Goal: Task Accomplishment & Management: Use online tool/utility

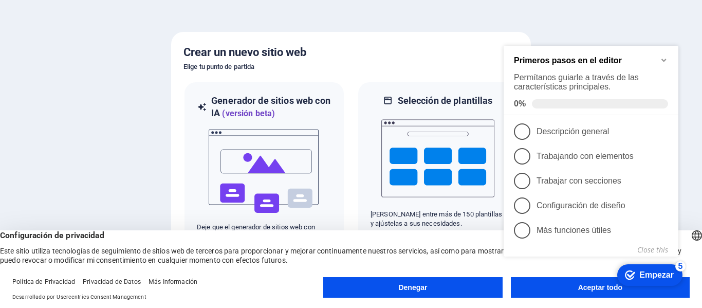
click at [577, 289] on div "checkmark Empezar 5 Primeros pasos en el editor Permítanos guiarle a través de …" at bounding box center [592, 163] width 187 height 254
click at [666, 62] on icon "Minimize checklist" at bounding box center [663, 60] width 8 height 8
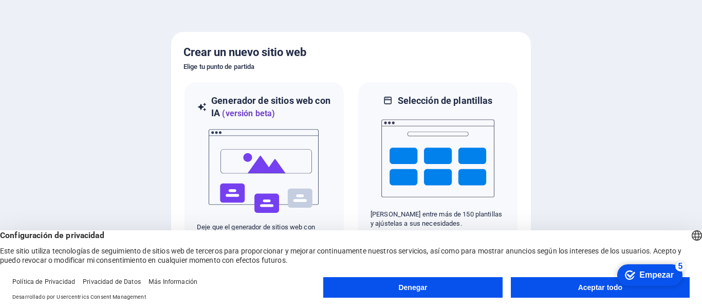
click at [611, 290] on font "Aceptar todo" at bounding box center [600, 287] width 44 height 8
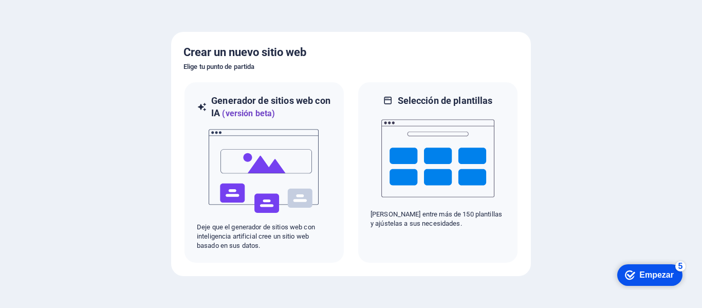
click at [644, 276] on font "Empezar" at bounding box center [656, 274] width 34 height 9
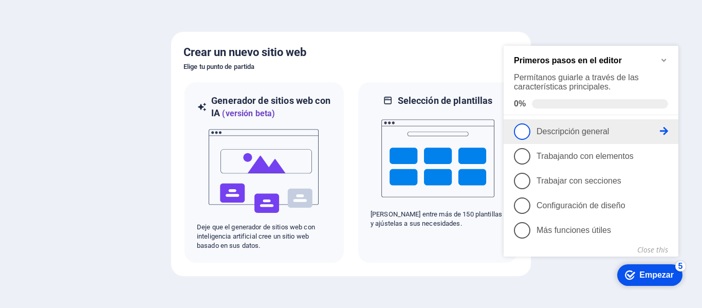
click at [554, 121] on li "1 Descripción general - incompleto" at bounding box center [590, 131] width 175 height 25
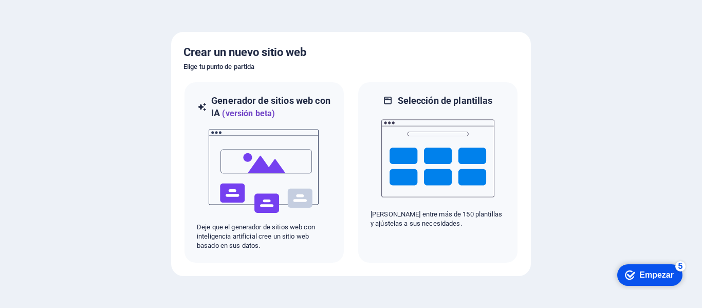
click at [625, 276] on icon "checkmark" at bounding box center [630, 275] width 10 height 10
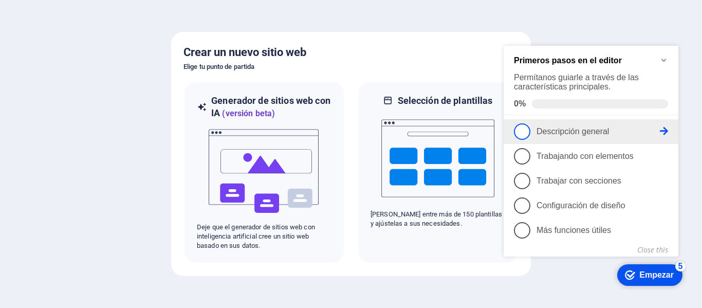
click at [661, 129] on icon at bounding box center [663, 131] width 8 height 8
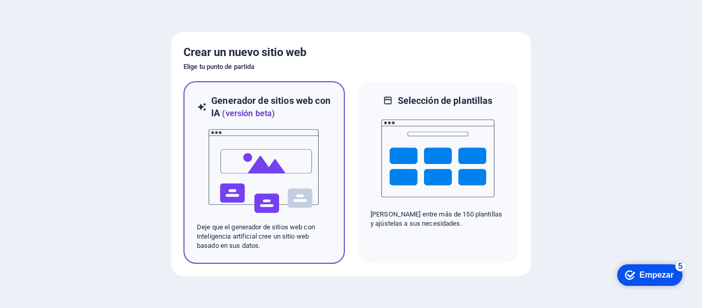
click at [254, 211] on img at bounding box center [263, 171] width 113 height 103
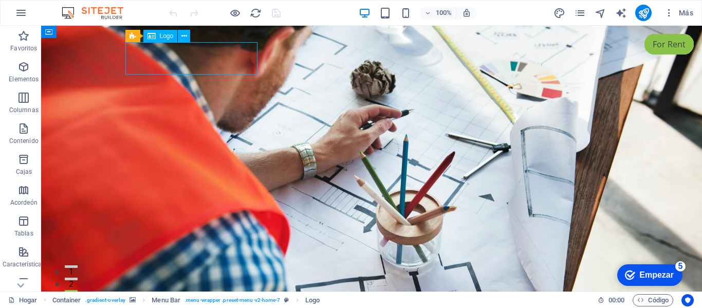
click at [187, 34] on button at bounding box center [184, 36] width 12 height 12
click at [24, 70] on icon "button" at bounding box center [23, 67] width 12 height 12
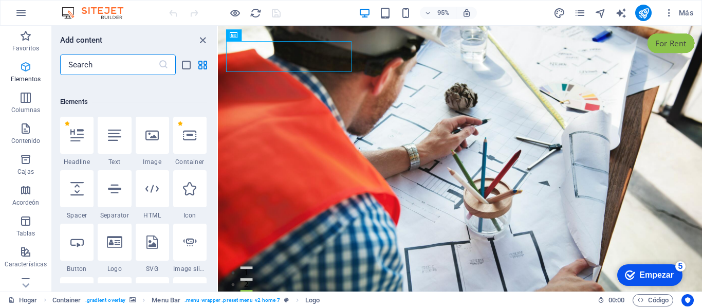
scroll to position [194, 0]
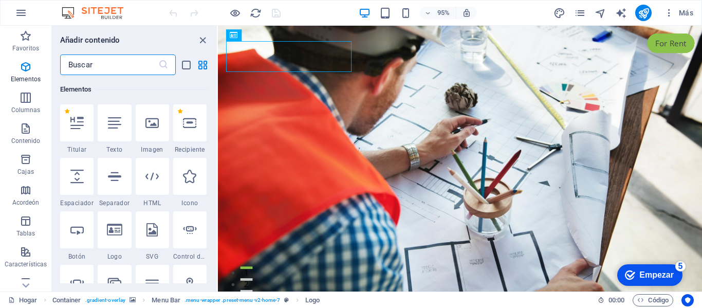
click at [0, 0] on div "95% Más" at bounding box center [0, 0] width 0 height 0
